Goal: Communication & Community: Participate in discussion

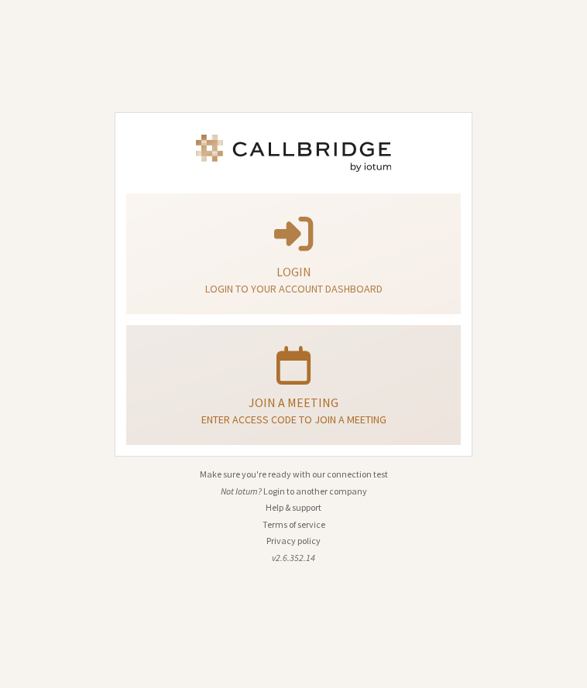
click at [293, 387] on div "Join a meeting Enter access code to join a meeting" at bounding box center [293, 385] width 317 height 108
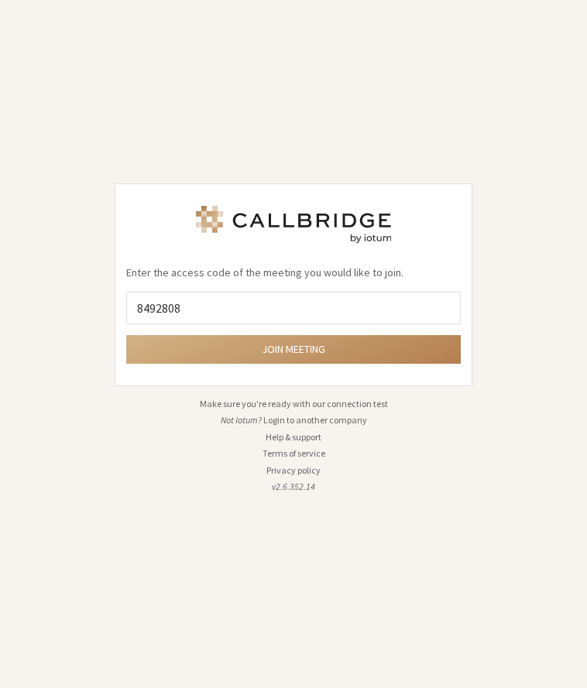
type input "8492808"
click at [350, 348] on button "Join meeting" at bounding box center [293, 349] width 335 height 29
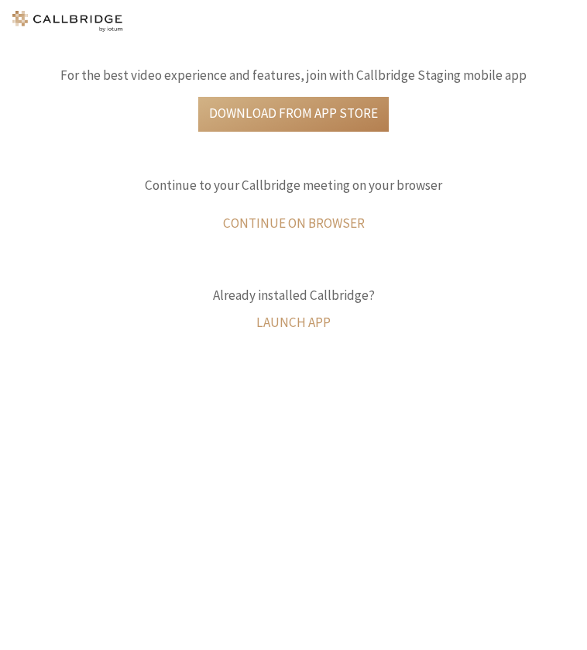
click at [313, 209] on button "Continue on browser" at bounding box center [293, 224] width 163 height 35
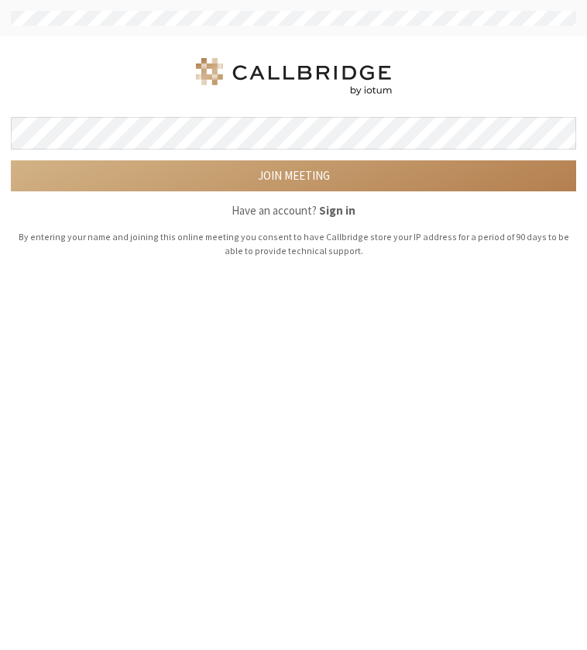
click at [461, 172] on button "Join meeting" at bounding box center [293, 175] width 565 height 31
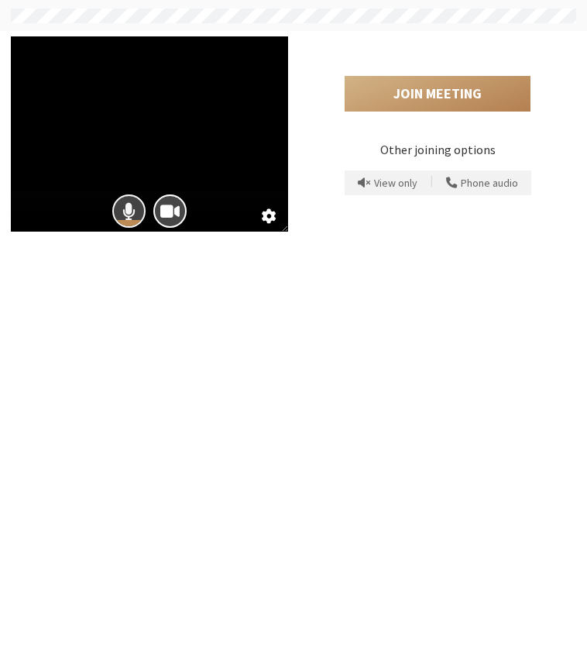
click at [134, 221] on span "Mic is on" at bounding box center [128, 211] width 13 height 21
click at [179, 221] on span "Camera is on" at bounding box center [169, 211] width 19 height 21
click at [462, 98] on button "Join Meeting" at bounding box center [438, 94] width 186 height 36
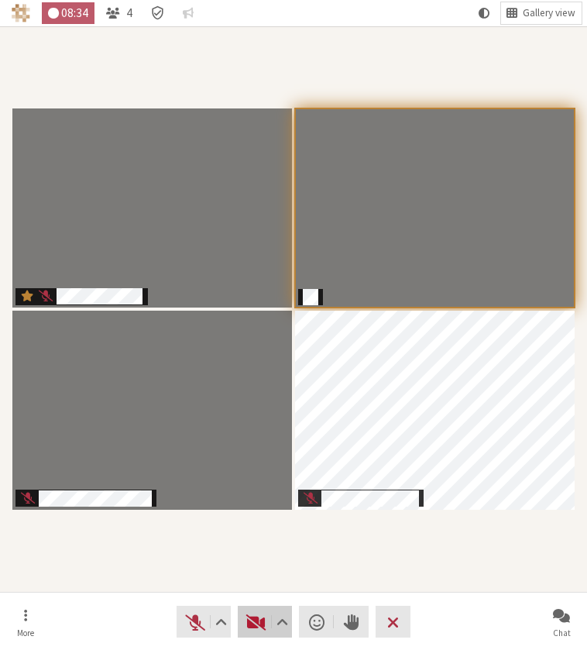
click at [251, 614] on span "Start video" at bounding box center [256, 622] width 22 height 22
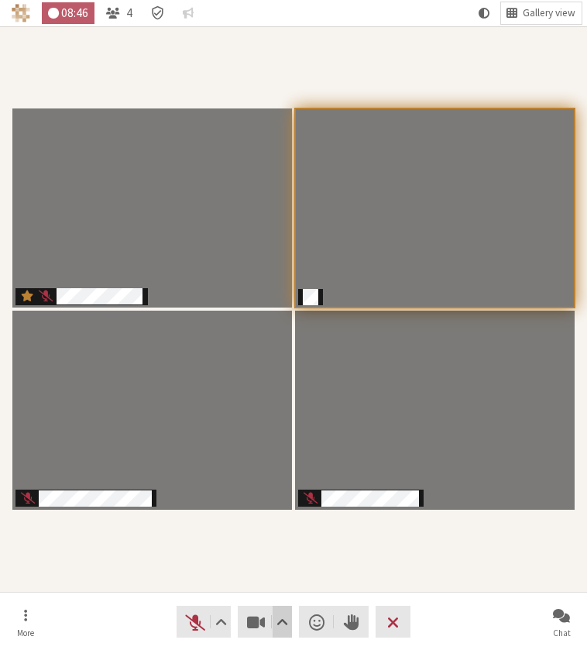
click at [282, 626] on span "Video setting" at bounding box center [282, 622] width 12 height 22
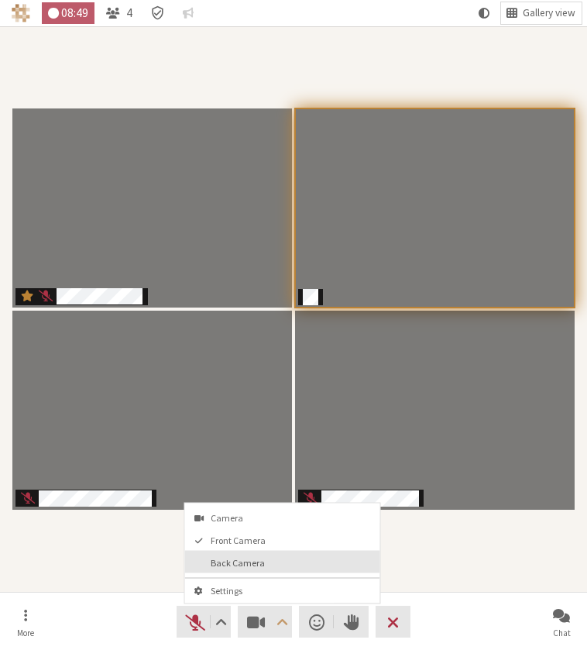
click at [238, 563] on span "Back Camera" at bounding box center [292, 562] width 163 height 10
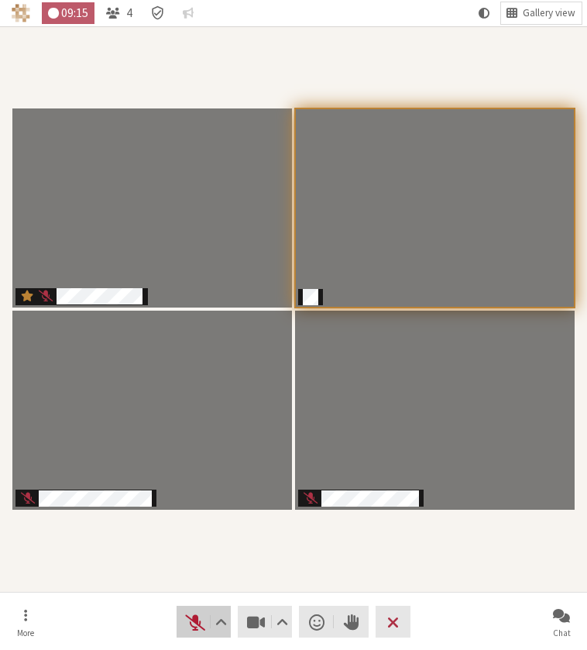
click at [198, 615] on span "Unmute" at bounding box center [195, 622] width 22 height 22
click at [208, 610] on button "Audio" at bounding box center [204, 622] width 54 height 32
click at [347, 609] on button "Raise hand" at bounding box center [351, 622] width 35 height 32
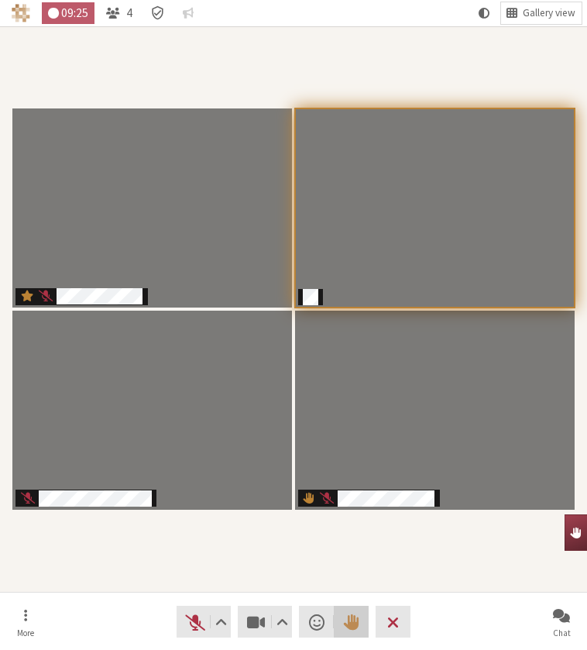
click at [358, 616] on span "Lower hand" at bounding box center [351, 622] width 15 height 22
click at [565, 609] on span "Open chat" at bounding box center [561, 615] width 17 height 18
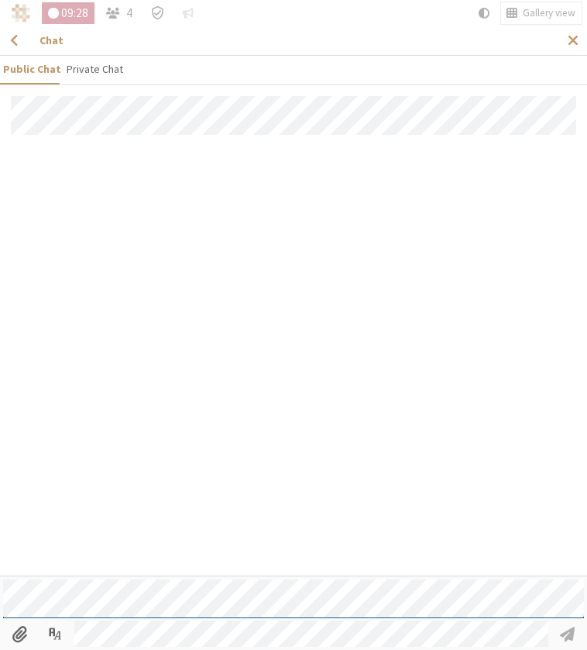
scroll to position [98, 0]
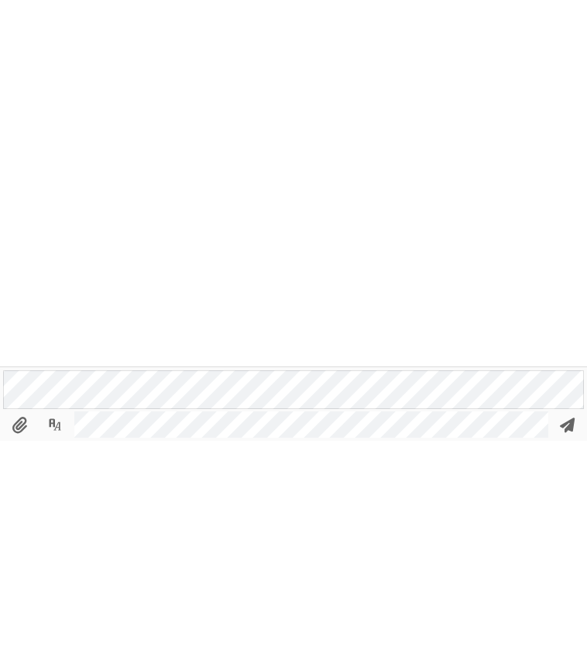
click at [578, 620] on button "submit" at bounding box center [567, 633] width 33 height 26
click at [20, 620] on input "File picker" at bounding box center [19, 633] width 33 height 26
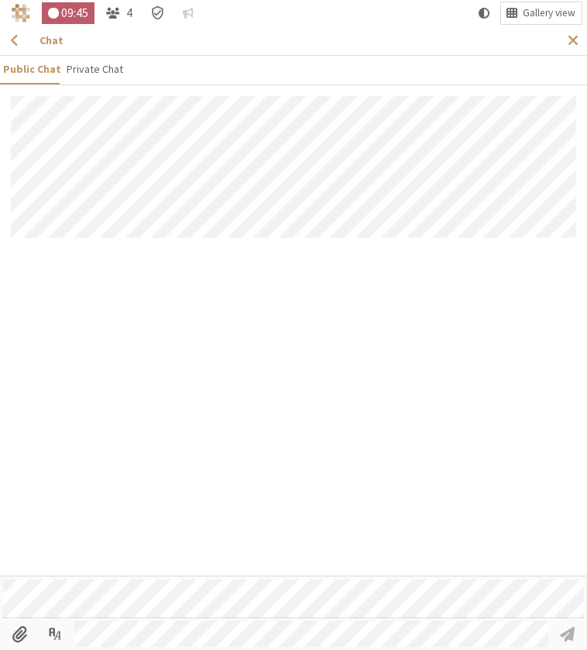
click at [24, 647] on input "File picker" at bounding box center [19, 633] width 33 height 26
type input "C:\fakepath\IMG_1428.jpeg"
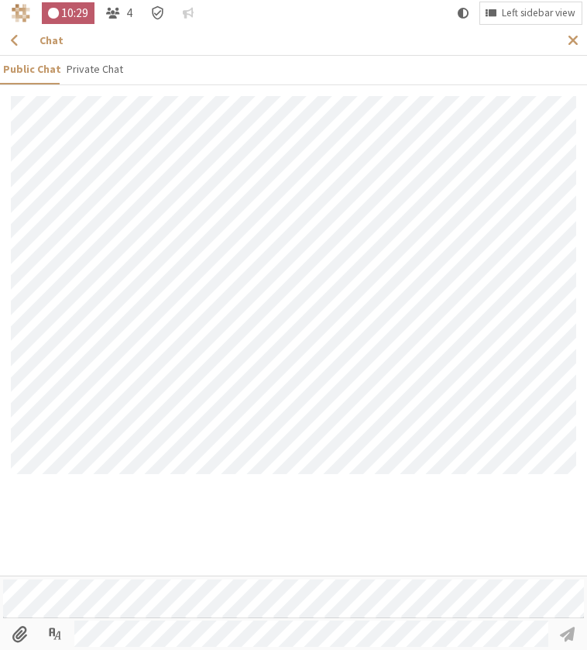
click at [568, 41] on span "Close sidebar" at bounding box center [573, 40] width 11 height 17
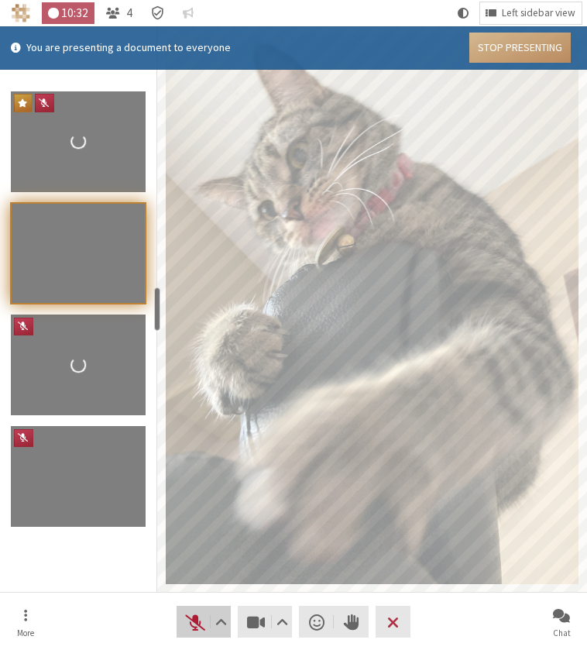
click at [197, 633] on span "Unmute" at bounding box center [195, 622] width 22 height 22
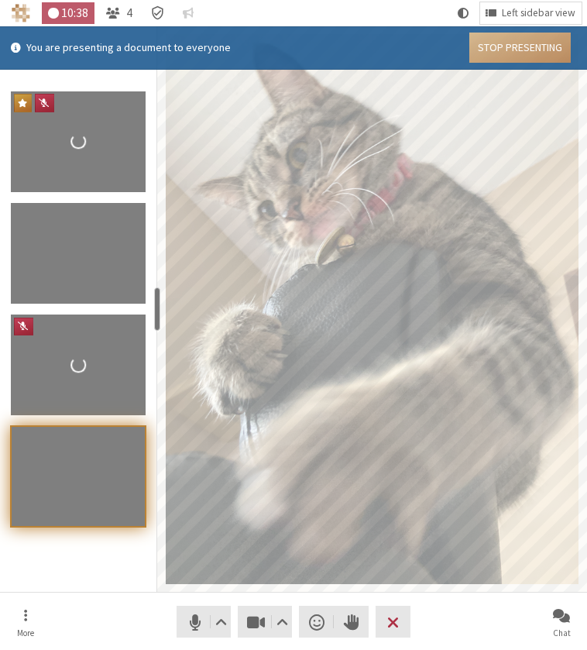
click at [256, 633] on span "Stop video" at bounding box center [256, 622] width 22 height 22
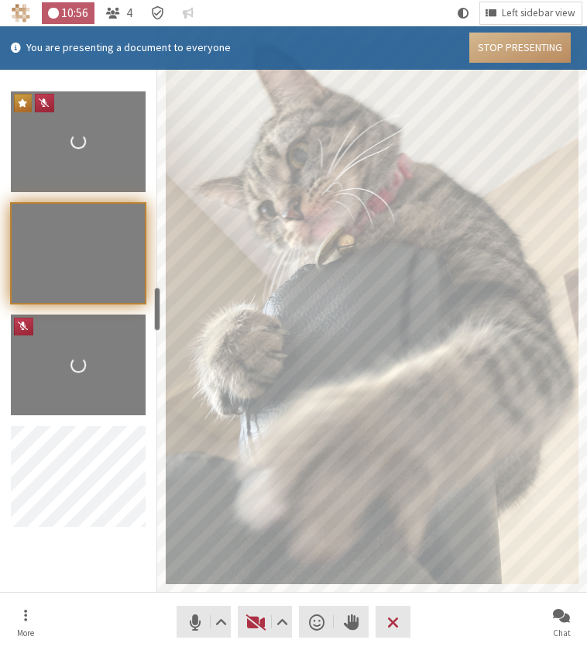
click at [520, 49] on button "Stop Presenting" at bounding box center [519, 48] width 101 height 30
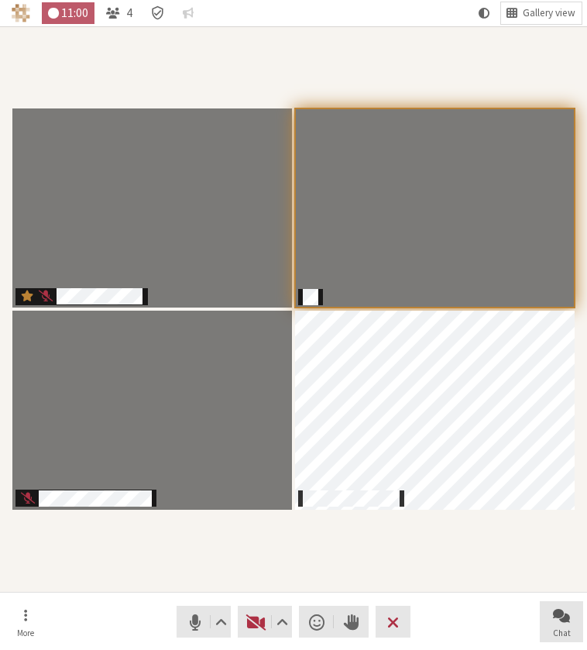
click at [563, 623] on span "Open chat" at bounding box center [561, 615] width 17 height 18
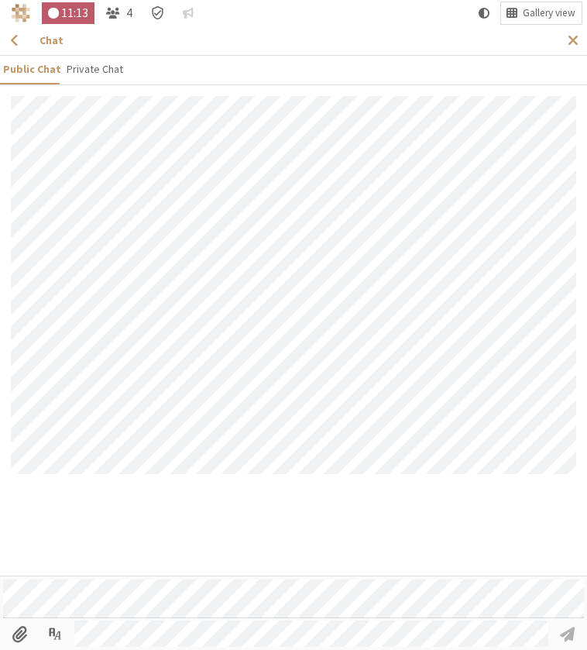
click at [568, 36] on span "Close sidebar" at bounding box center [573, 40] width 11 height 17
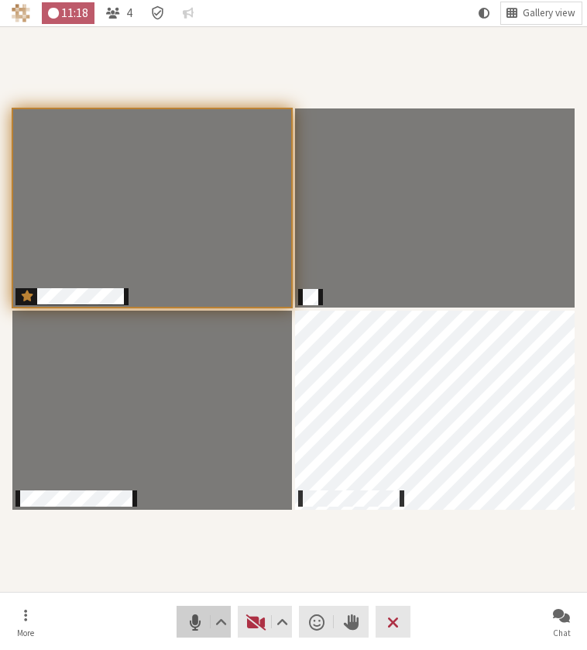
click at [207, 637] on button "Audio" at bounding box center [204, 622] width 54 height 32
click at [384, 637] on button "Leave" at bounding box center [393, 622] width 35 height 32
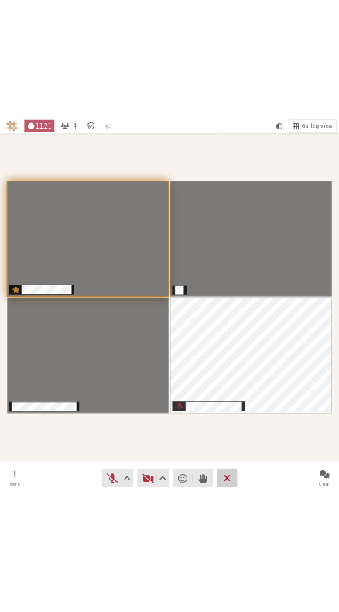
scroll to position [0, 0]
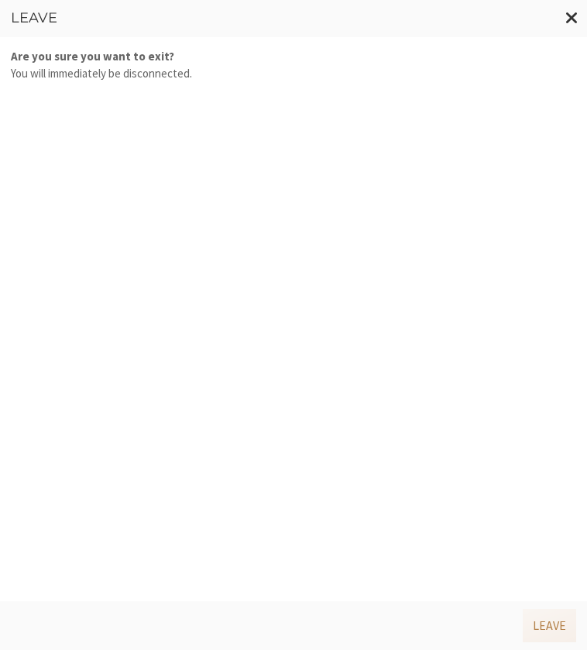
click at [561, 627] on button "Leave" at bounding box center [549, 625] width 53 height 33
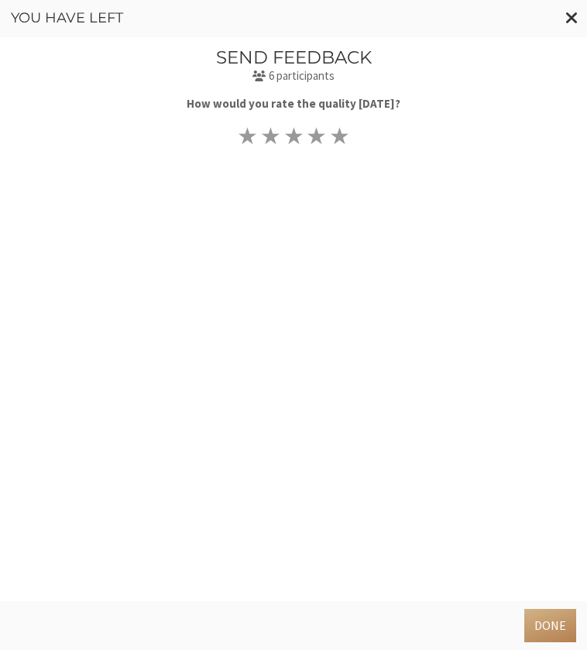
click at [552, 622] on button "Done" at bounding box center [550, 625] width 52 height 33
